Goal: Information Seeking & Learning: Understand process/instructions

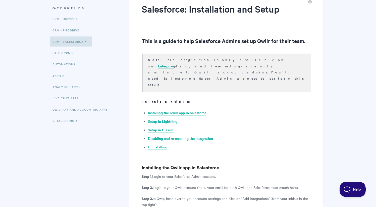
click at [163, 118] on link "Setup in Lightning" at bounding box center [162, 121] width 29 height 6
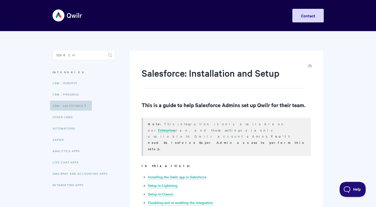
click at [84, 105] on icon at bounding box center [85, 105] width 4 height 4
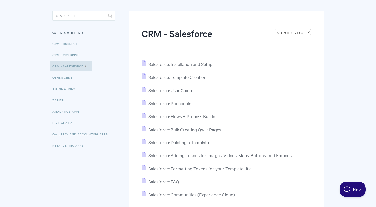
scroll to position [44, 0]
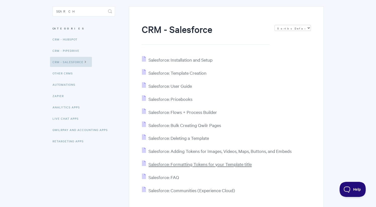
click at [220, 165] on span "Salesforce: Formatting Tokens for your Template title" at bounding box center [199, 164] width 103 height 6
click at [194, 150] on span "Salesforce: Adding Tokens for Images, Videos, Maps, Buttons, and Embeds" at bounding box center [219, 151] width 143 height 6
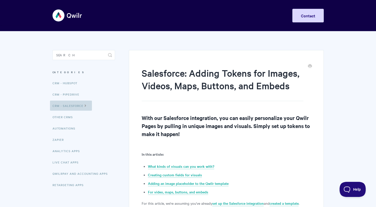
click at [73, 105] on link "CRM - Salesforce" at bounding box center [71, 105] width 42 height 10
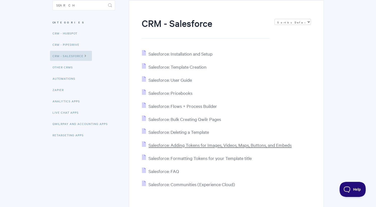
scroll to position [44, 0]
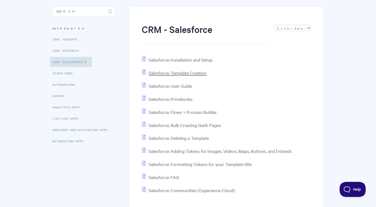
click at [183, 73] on span "Salesforce: Template Creation" at bounding box center [177, 73] width 58 height 6
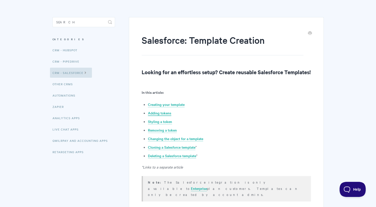
click at [166, 116] on link "Adding tokens" at bounding box center [159, 113] width 23 height 6
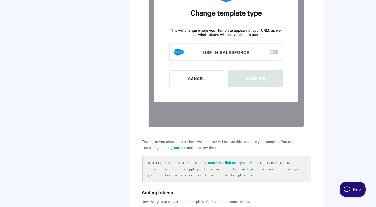
scroll to position [843, 0]
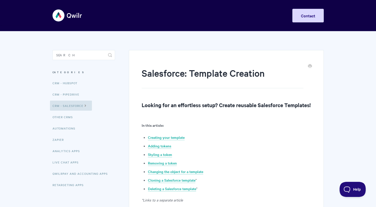
scroll to position [7, 0]
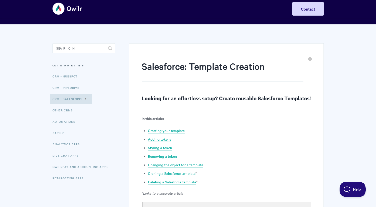
click at [165, 142] on link "Adding tokens" at bounding box center [159, 139] width 23 height 6
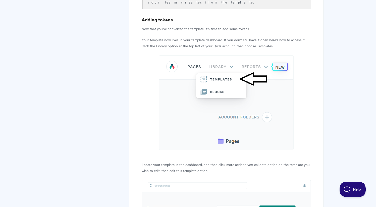
scroll to position [7, 0]
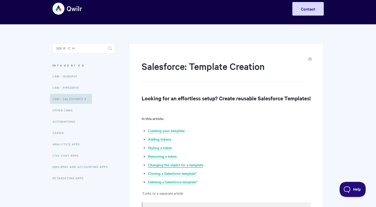
click at [191, 167] on link "Changing the object for a template" at bounding box center [175, 165] width 55 height 6
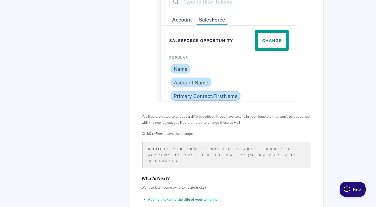
scroll to position [2202, 0]
